Goal: Task Accomplishment & Management: Complete application form

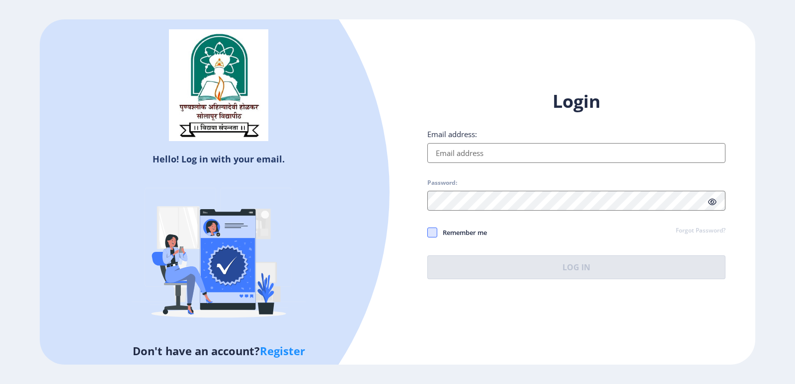
type input "[EMAIL_ADDRESS][DOMAIN_NAME]"
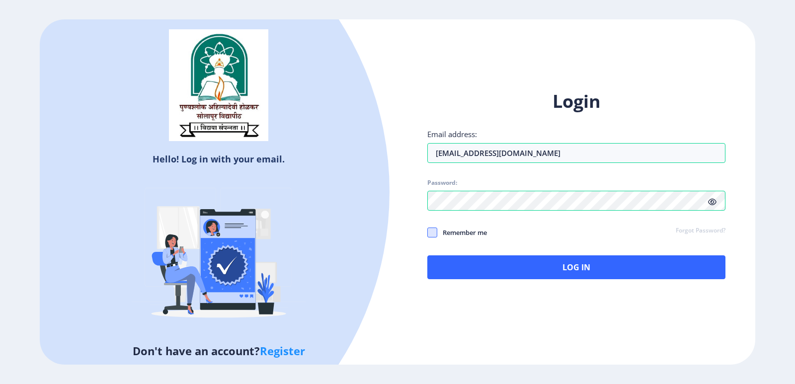
click at [429, 236] on span at bounding box center [432, 232] width 10 height 10
click at [428, 232] on input "Remember me" at bounding box center [427, 232] width 0 height 0
checkbox input "true"
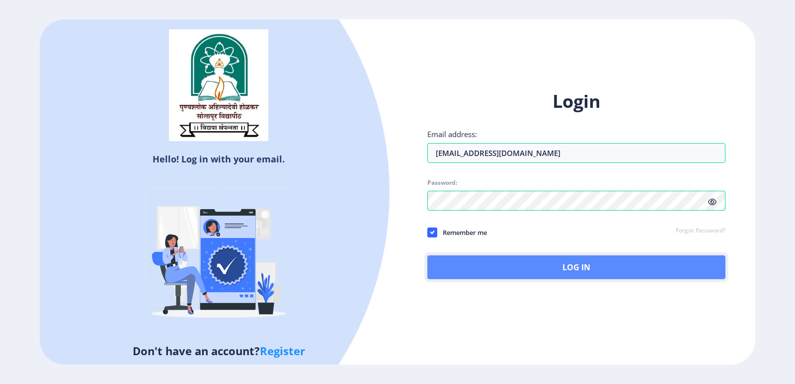
click at [454, 257] on button "Log In" at bounding box center [576, 267] width 298 height 24
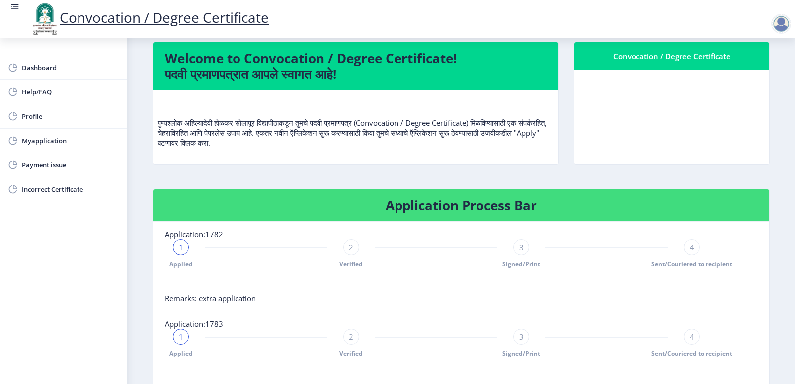
scroll to position [199, 0]
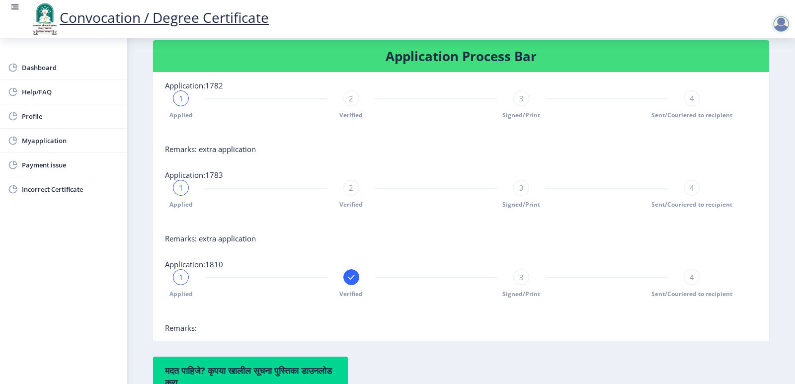
click at [347, 282] on rect at bounding box center [351, 277] width 10 height 10
click at [347, 285] on div "2" at bounding box center [351, 277] width 16 height 16
click at [180, 285] on div at bounding box center [181, 277] width 16 height 16
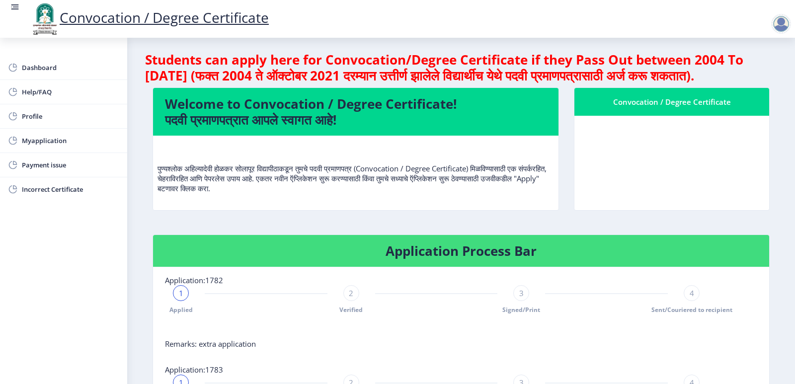
scroll to position [0, 0]
